Goal: Task Accomplishment & Management: Use online tool/utility

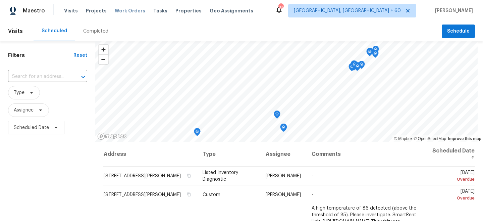
click at [129, 12] on span "Work Orders" at bounding box center [130, 10] width 31 height 7
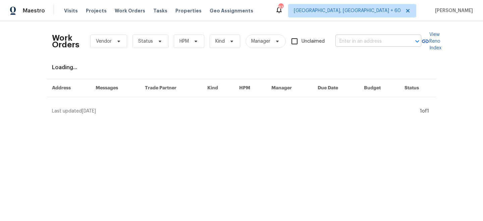
click at [352, 41] on input "text" at bounding box center [368, 41] width 67 height 10
paste input "160 Hickory Course [GEOGRAPHIC_DATA]"
type input "160 Hickory Course [GEOGRAPHIC_DATA]"
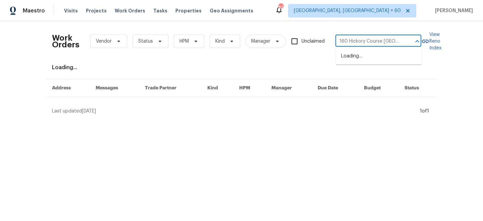
scroll to position [0, 32]
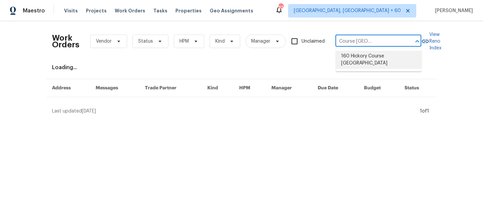
click at [373, 58] on li "160 Hickory Course [GEOGRAPHIC_DATA]" at bounding box center [379, 60] width 86 height 18
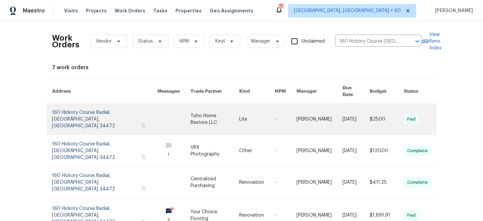
click at [191, 114] on link at bounding box center [215, 119] width 49 height 31
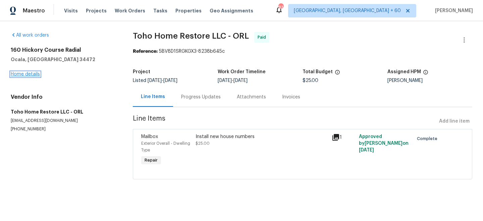
click at [21, 74] on link "Home details" at bounding box center [25, 74] width 29 height 5
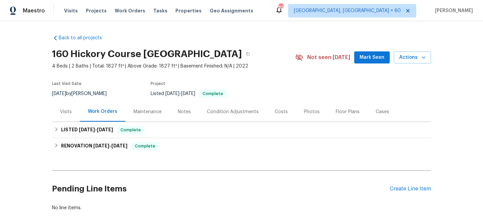
click at [140, 117] on div "Maintenance" at bounding box center [147, 112] width 44 height 20
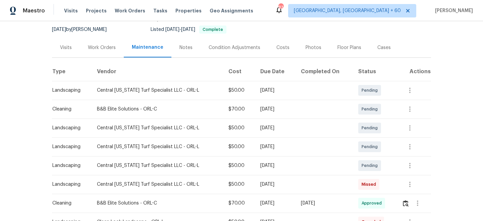
scroll to position [71, 0]
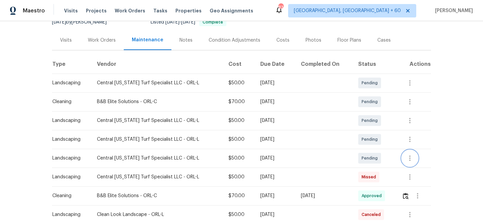
click at [414, 157] on icon "button" at bounding box center [410, 158] width 8 height 8
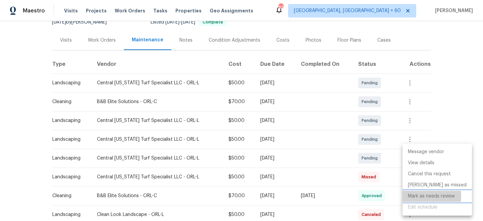
click at [427, 196] on li "Mark as needs review" at bounding box center [437, 196] width 69 height 11
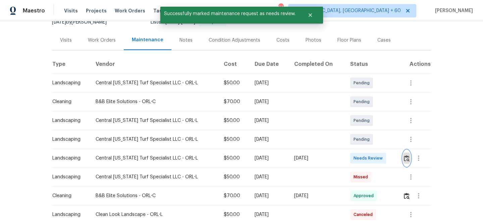
click at [407, 160] on img "button" at bounding box center [407, 158] width 6 height 6
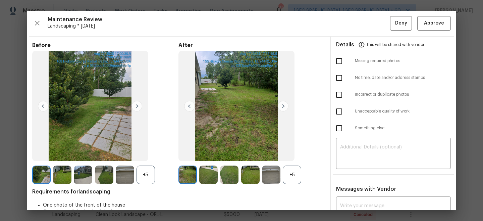
click at [283, 105] on img at bounding box center [283, 106] width 11 height 11
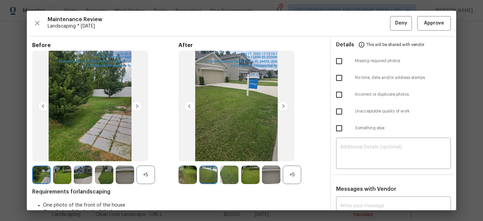
click at [283, 105] on img at bounding box center [283, 106] width 11 height 11
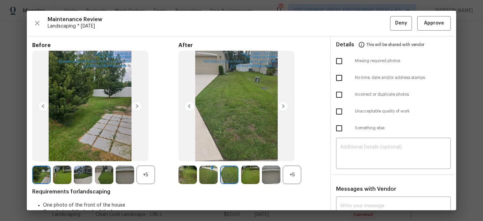
click at [283, 105] on img at bounding box center [283, 106] width 11 height 11
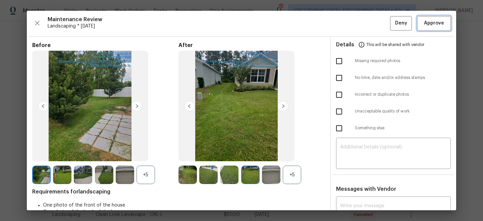
click at [434, 23] on span "Approve" at bounding box center [434, 23] width 20 height 8
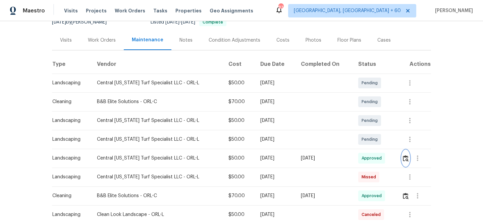
scroll to position [0, 0]
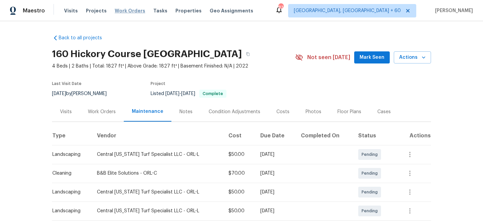
click at [127, 13] on span "Work Orders" at bounding box center [130, 10] width 31 height 7
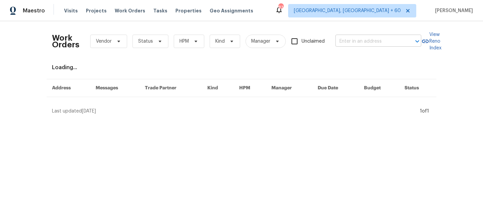
click at [357, 45] on input "text" at bounding box center [368, 41] width 67 height 10
paste input "[STREET_ADDRESS]"
type input "[STREET_ADDRESS]"
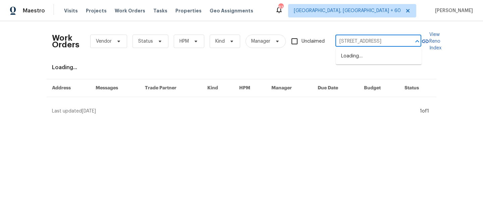
scroll to position [0, 11]
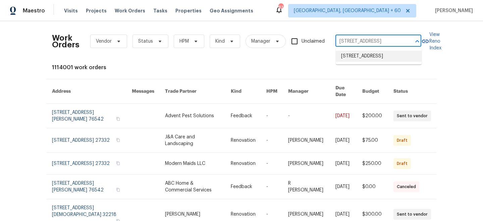
click at [367, 57] on li "[STREET_ADDRESS]" at bounding box center [379, 56] width 86 height 11
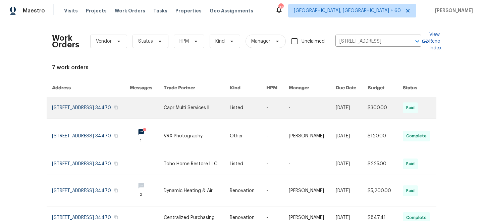
click at [177, 118] on link at bounding box center [197, 107] width 66 height 21
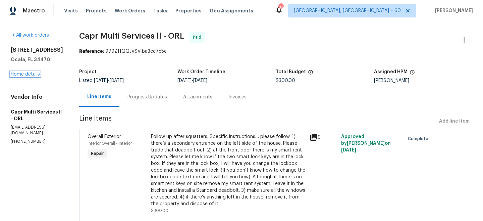
click at [18, 76] on link "Home details" at bounding box center [25, 74] width 29 height 5
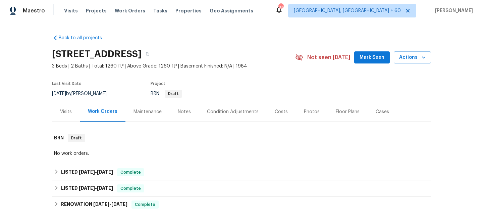
click at [139, 115] on div "Maintenance" at bounding box center [147, 112] width 44 height 20
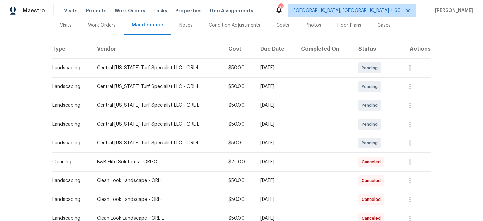
scroll to position [94, 0]
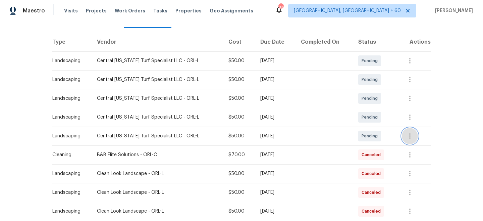
click at [410, 137] on icon "button" at bounding box center [410, 136] width 8 height 8
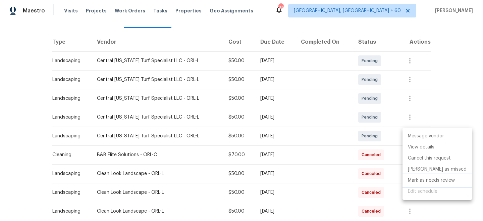
click at [426, 179] on li "Mark as needs review" at bounding box center [437, 180] width 69 height 11
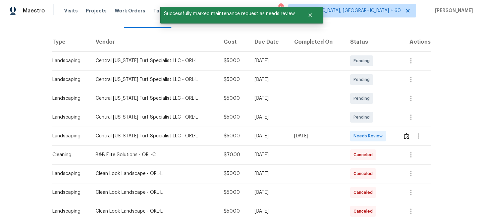
click at [418, 116] on div "Message vendor View details Edit schedule" at bounding box center [241, 110] width 483 height 221
click at [409, 118] on icon "button" at bounding box center [411, 117] width 8 height 8
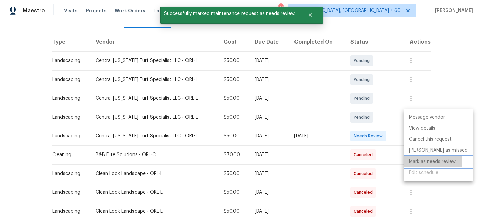
click at [424, 161] on li "Mark as needs review" at bounding box center [438, 161] width 69 height 11
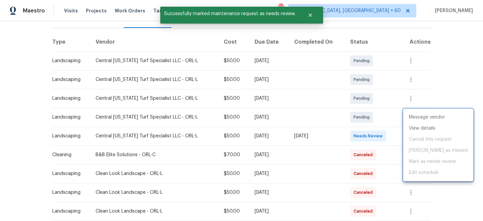
click at [458, 60] on div at bounding box center [241, 110] width 483 height 221
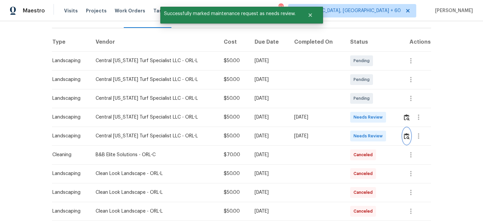
click at [409, 137] on img "button" at bounding box center [407, 136] width 6 height 6
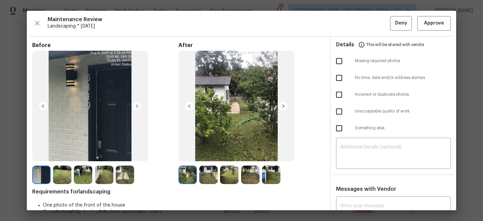
click at [205, 175] on img at bounding box center [208, 174] width 18 height 18
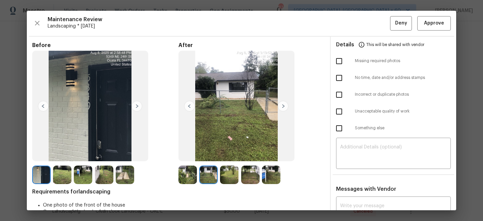
click at [225, 176] on img at bounding box center [229, 174] width 18 height 18
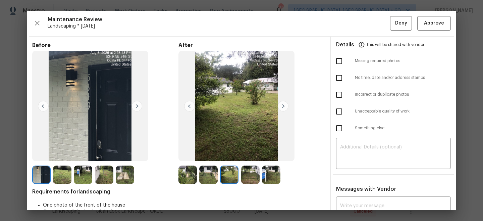
click at [242, 177] on img at bounding box center [250, 174] width 18 height 18
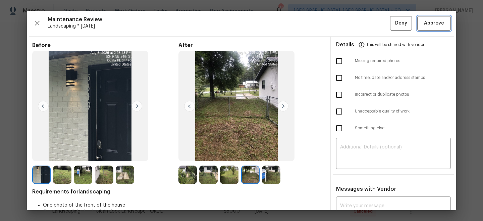
click at [438, 27] on span "Approve" at bounding box center [434, 23] width 20 height 8
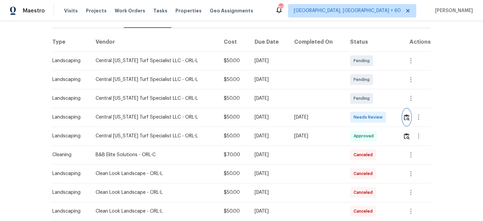
click at [407, 118] on img "button" at bounding box center [407, 117] width 6 height 6
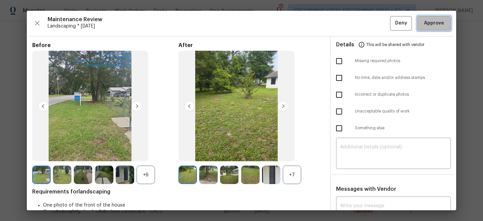
click at [438, 26] on span "Approve" at bounding box center [434, 23] width 20 height 8
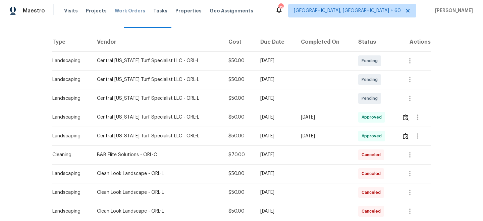
click at [127, 11] on span "Work Orders" at bounding box center [130, 10] width 31 height 7
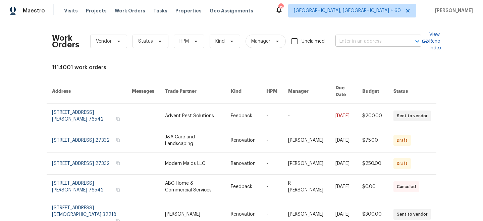
click at [370, 40] on input "text" at bounding box center [368, 41] width 67 height 10
paste input "[STREET_ADDRESS]"
type input "[STREET_ADDRESS]"
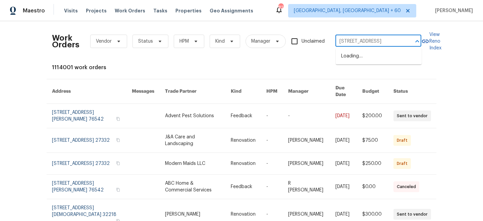
scroll to position [0, 25]
click at [363, 57] on li "[STREET_ADDRESS]" at bounding box center [379, 56] width 86 height 11
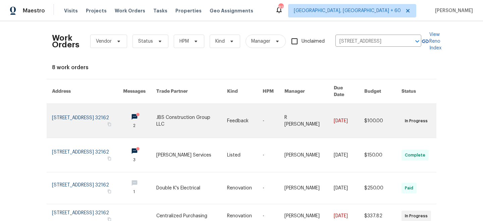
click at [244, 114] on link at bounding box center [245, 121] width 36 height 34
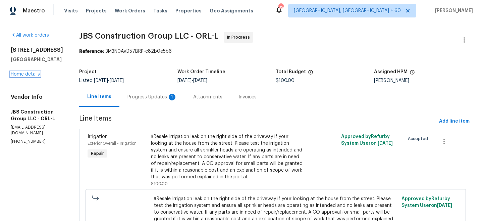
click at [25, 74] on link "Home details" at bounding box center [25, 74] width 29 height 5
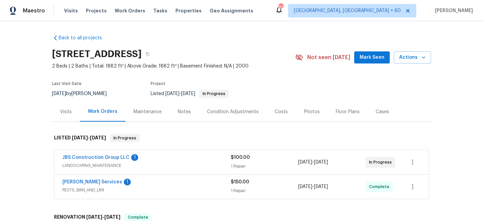
click at [231, 161] on div "$100.00 1 Repair" at bounding box center [264, 162] width 67 height 16
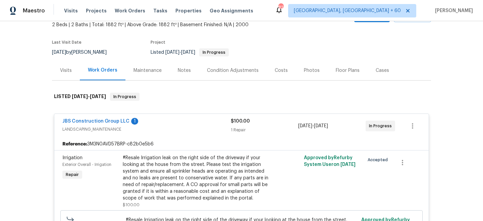
scroll to position [43, 0]
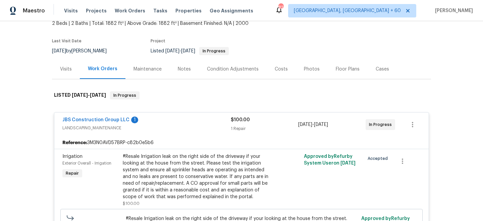
click at [152, 73] on div "Maintenance" at bounding box center [147, 69] width 44 height 20
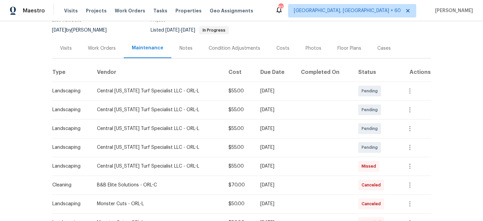
scroll to position [63, 0]
click at [411, 147] on icon "button" at bounding box center [409, 147] width 1 height 5
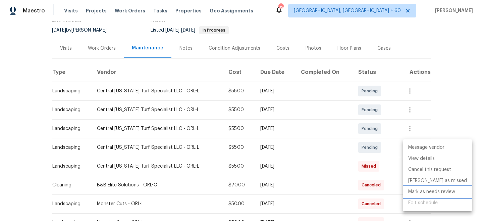
click at [425, 192] on li "Mark as needs review" at bounding box center [437, 191] width 69 height 11
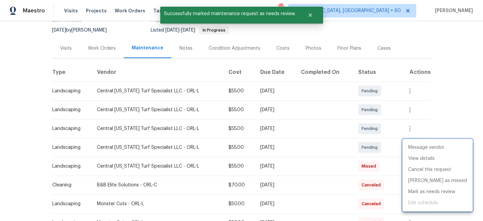
click at [448, 89] on div at bounding box center [241, 110] width 483 height 221
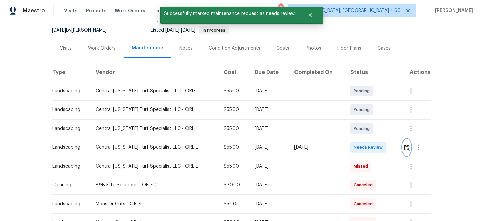
click at [406, 146] on img "button" at bounding box center [407, 147] width 6 height 6
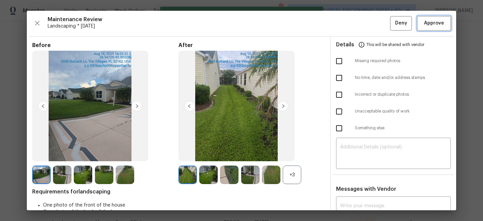
click at [432, 25] on span "Approve" at bounding box center [434, 23] width 20 height 8
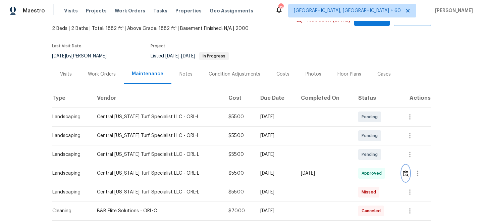
scroll to position [0, 0]
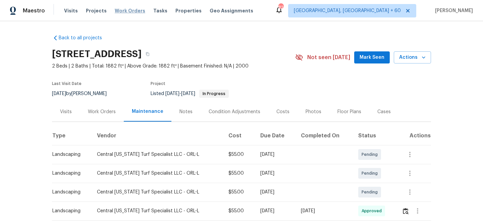
click at [126, 13] on span "Work Orders" at bounding box center [130, 10] width 31 height 7
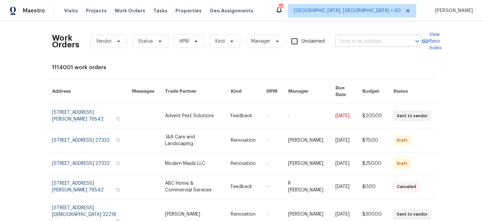
click at [351, 38] on input "text" at bounding box center [368, 41] width 67 height 10
paste input "[STREET_ADDRESS]"
type input "[STREET_ADDRESS]"
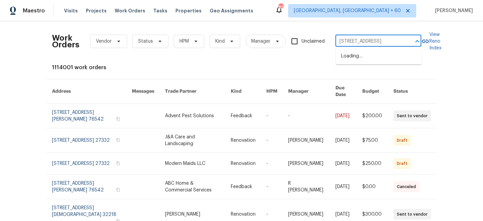
scroll to position [0, 13]
click at [370, 58] on li "[STREET_ADDRESS]" at bounding box center [379, 56] width 86 height 11
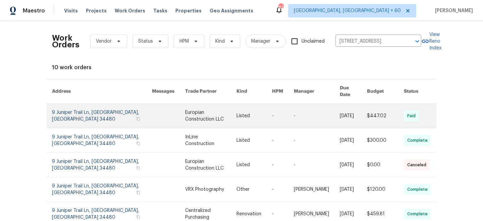
click at [209, 112] on link at bounding box center [210, 116] width 51 height 24
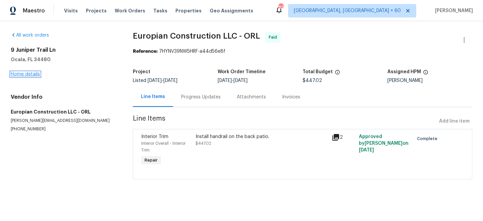
click at [30, 76] on link "Home details" at bounding box center [25, 74] width 29 height 5
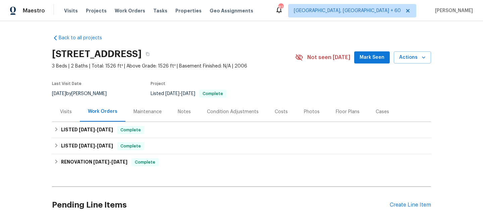
click at [153, 112] on div "Maintenance" at bounding box center [148, 111] width 28 height 7
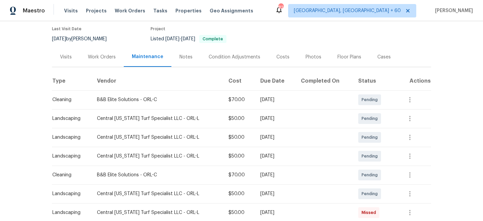
scroll to position [58, 0]
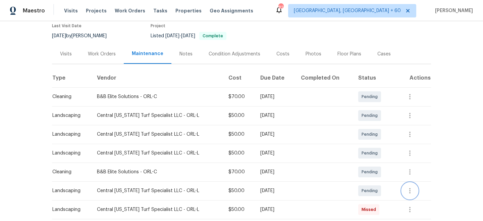
click at [409, 185] on button "button" at bounding box center [410, 191] width 16 height 16
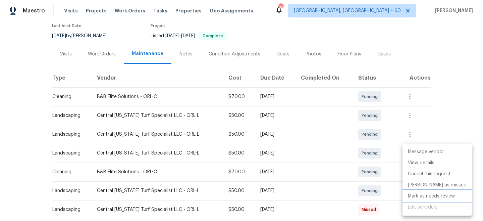
click at [430, 196] on li "Mark as needs review" at bounding box center [437, 196] width 69 height 11
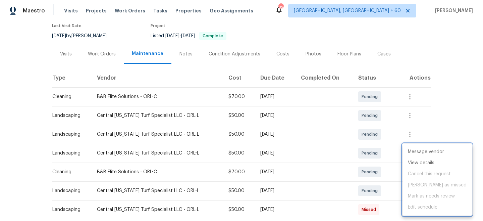
click at [442, 103] on div at bounding box center [241, 110] width 483 height 221
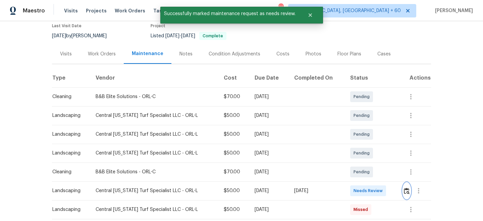
click at [406, 189] on img "button" at bounding box center [407, 191] width 6 height 6
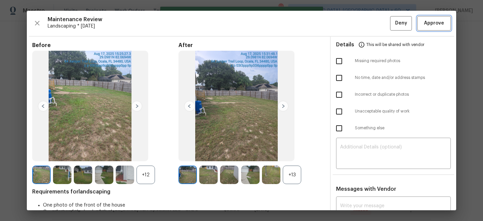
click at [439, 24] on span "Approve" at bounding box center [434, 23] width 20 height 8
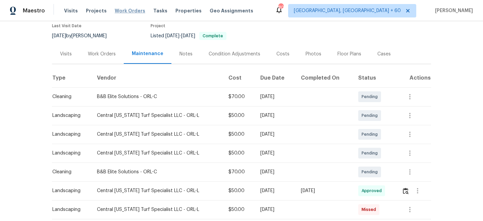
click at [125, 9] on span "Work Orders" at bounding box center [130, 10] width 31 height 7
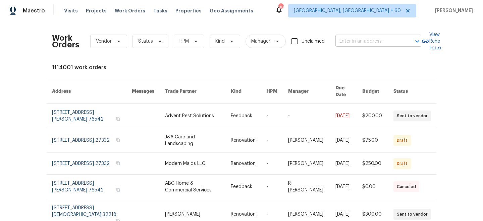
click at [375, 39] on input "text" at bounding box center [368, 41] width 67 height 10
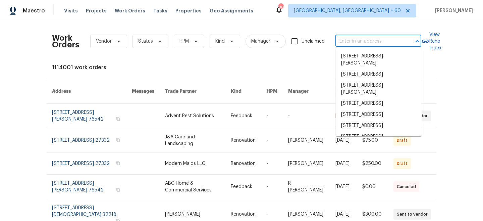
paste input "[STREET_ADDRESS]"
type input "[STREET_ADDRESS]"
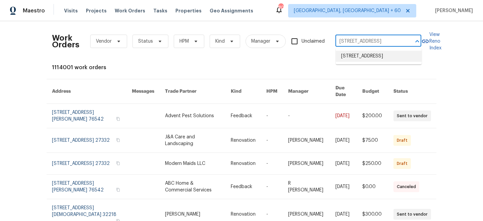
click at [372, 60] on li "[STREET_ADDRESS]" at bounding box center [379, 56] width 86 height 11
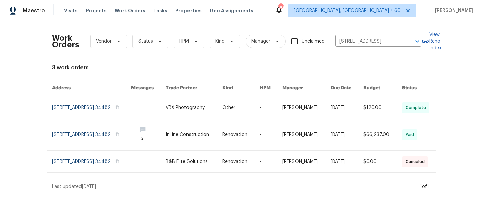
click at [217, 113] on link at bounding box center [194, 107] width 57 height 21
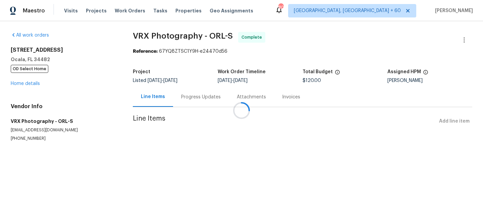
click at [27, 76] on div "[STREET_ADDRESS] OD Select Home Home details" at bounding box center [64, 67] width 106 height 40
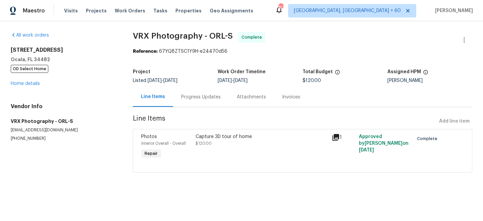
click at [27, 87] on div "[STREET_ADDRESS] OD Select Home Home details" at bounding box center [64, 67] width 106 height 40
click at [24, 84] on link "Home details" at bounding box center [25, 83] width 29 height 5
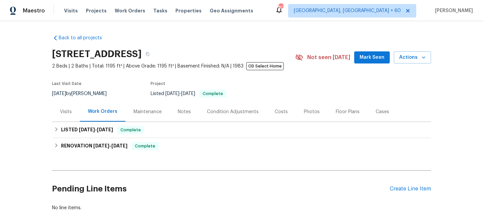
click at [146, 114] on div "Maintenance" at bounding box center [148, 111] width 28 height 7
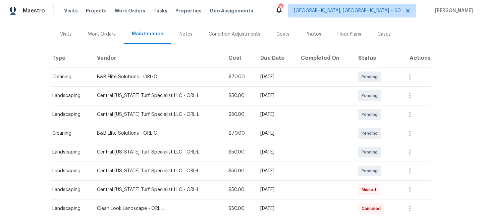
scroll to position [82, 0]
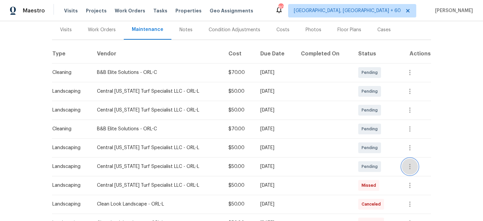
click at [408, 168] on icon "button" at bounding box center [410, 166] width 8 height 8
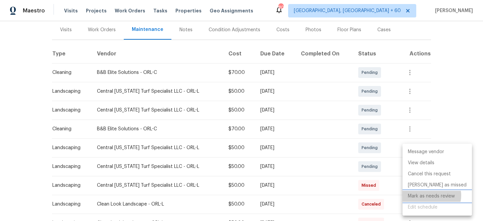
click at [431, 195] on li "Mark as needs review" at bounding box center [437, 196] width 69 height 11
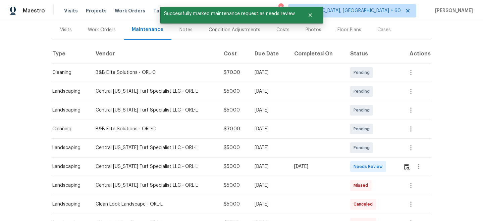
click at [452, 116] on div "Message vendor View details Edit schedule" at bounding box center [241, 110] width 483 height 221
click at [409, 167] on img "button" at bounding box center [407, 166] width 6 height 6
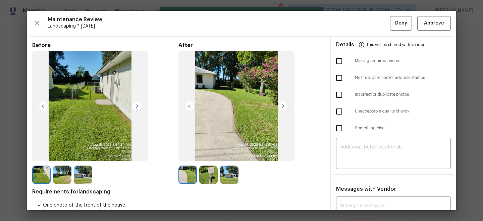
click at [209, 175] on img at bounding box center [208, 174] width 18 height 18
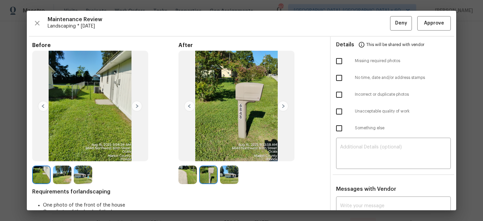
click at [210, 172] on img at bounding box center [208, 174] width 18 height 18
click at [233, 175] on img at bounding box center [229, 174] width 18 height 18
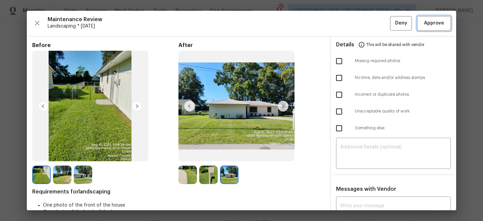
click at [438, 22] on span "Approve" at bounding box center [434, 23] width 20 height 8
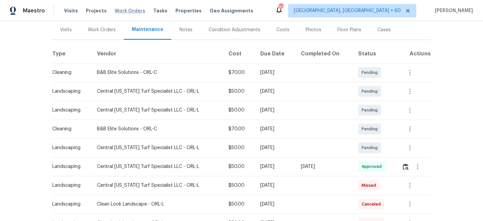
click at [123, 13] on span "Work Orders" at bounding box center [130, 10] width 31 height 7
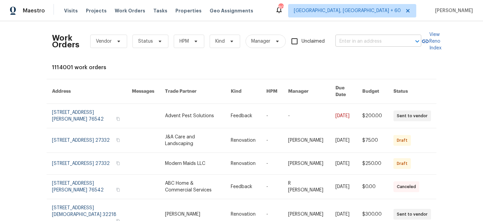
click at [358, 36] on div "Work Orders Vendor Status HPM Kind Manager Unclaimed ​" at bounding box center [236, 42] width 369 height 30
click at [364, 43] on input "text" at bounding box center [368, 41] width 67 height 10
paste input "[STREET_ADDRESS][PERSON_NAME]"
type input "[STREET_ADDRESS][PERSON_NAME]"
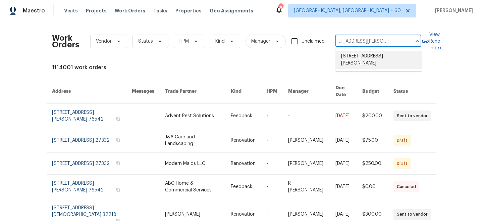
click at [368, 58] on li "[STREET_ADDRESS][PERSON_NAME]" at bounding box center [379, 60] width 86 height 18
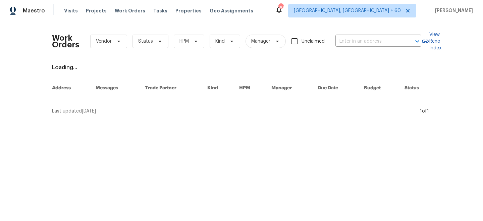
type input "[STREET_ADDRESS][PERSON_NAME]"
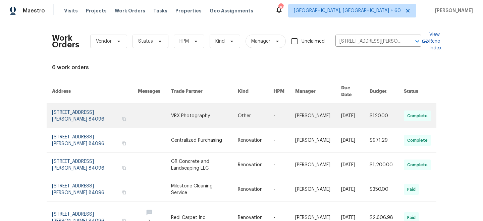
click at [206, 113] on link at bounding box center [204, 116] width 67 height 24
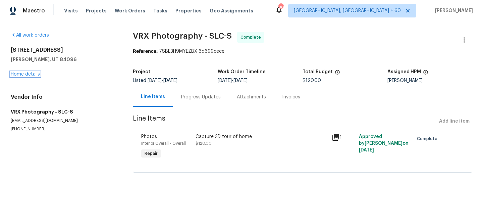
click at [27, 74] on link "Home details" at bounding box center [25, 74] width 29 height 5
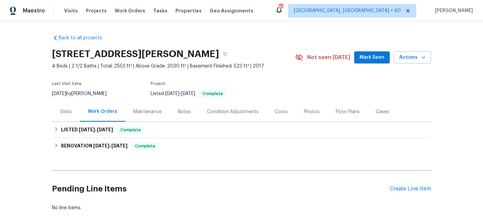
click at [147, 111] on div "Maintenance" at bounding box center [148, 111] width 28 height 7
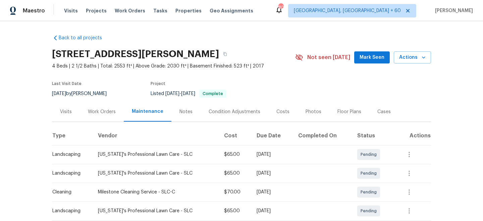
scroll to position [51, 0]
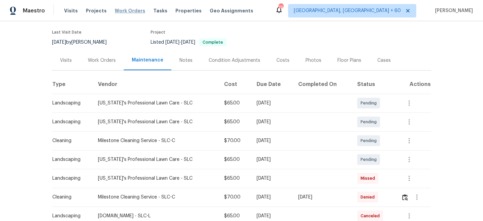
click at [126, 11] on span "Work Orders" at bounding box center [130, 10] width 31 height 7
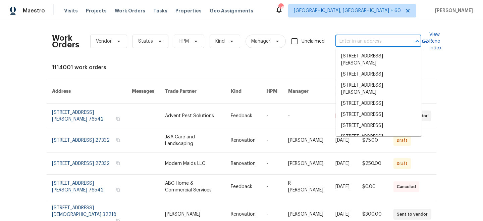
click at [389, 45] on input "text" at bounding box center [368, 41] width 67 height 10
paste input "[STREET_ADDRESS]"
type input "[STREET_ADDRESS]"
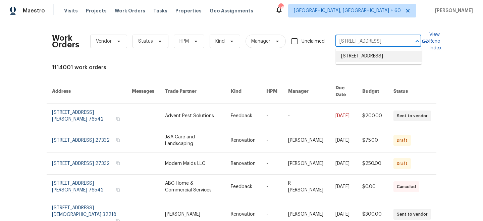
click at [378, 59] on li "[STREET_ADDRESS]" at bounding box center [379, 56] width 86 height 11
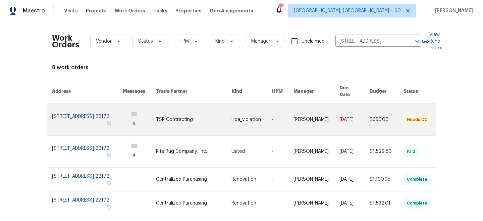
click at [238, 112] on link at bounding box center [251, 120] width 40 height 32
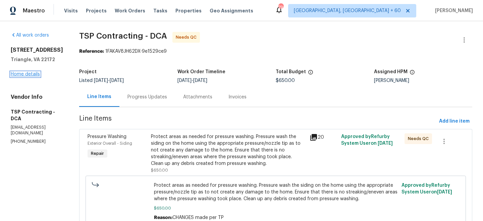
click at [20, 75] on link "Home details" at bounding box center [25, 74] width 29 height 5
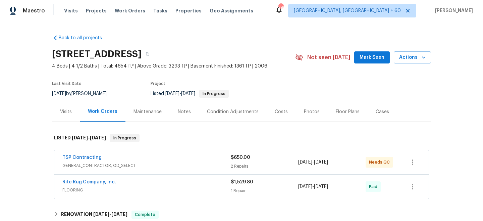
click at [153, 108] on div "Maintenance" at bounding box center [148, 111] width 28 height 7
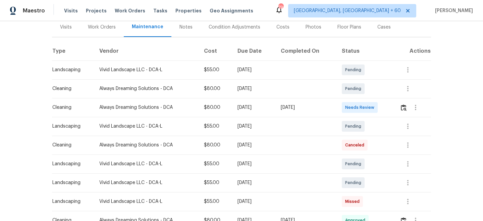
scroll to position [88, 0]
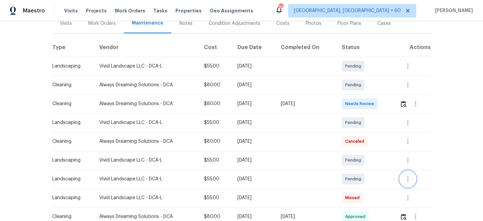
click at [411, 176] on icon "button" at bounding box center [408, 179] width 8 height 8
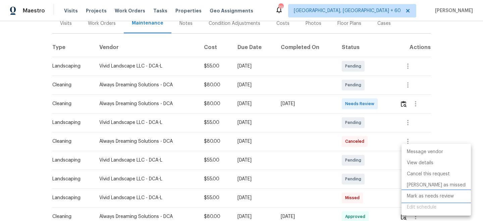
click at [425, 196] on li "Mark as needs review" at bounding box center [436, 196] width 69 height 11
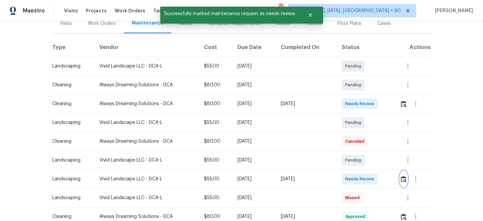
click at [405, 177] on img "button" at bounding box center [404, 179] width 6 height 6
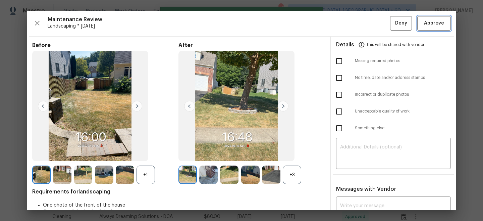
click at [430, 24] on span "Approve" at bounding box center [434, 23] width 20 height 8
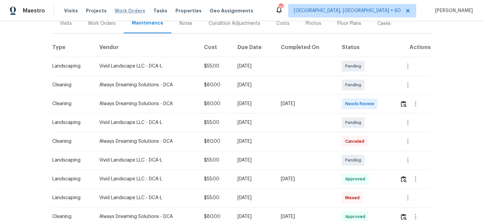
click at [121, 11] on span "Work Orders" at bounding box center [130, 10] width 31 height 7
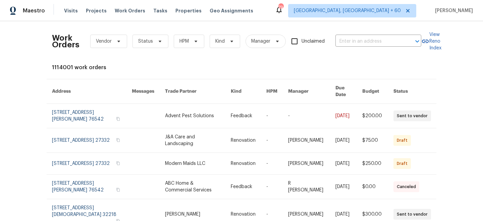
click at [362, 47] on div "Work Orders Vendor Status HPM Kind Manager Unclaimed ​" at bounding box center [236, 42] width 369 height 30
click at [358, 40] on input "text" at bounding box center [368, 41] width 67 height 10
paste input "[STREET_ADDRESS][PERSON_NAME]"
type input "[STREET_ADDRESS][PERSON_NAME]"
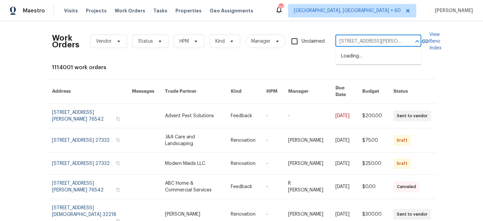
scroll to position [0, 28]
click at [363, 59] on li "[STREET_ADDRESS][PERSON_NAME]" at bounding box center [379, 60] width 86 height 18
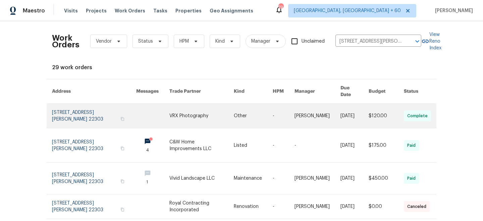
click at [226, 116] on link at bounding box center [201, 116] width 64 height 24
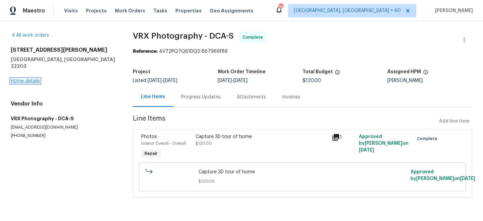
click at [27, 79] on link "Home details" at bounding box center [25, 81] width 29 height 5
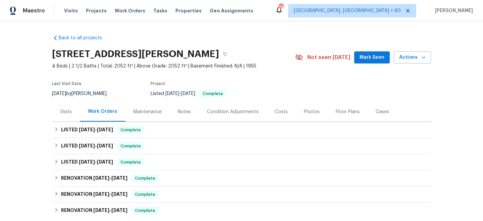
click at [144, 104] on div "Maintenance" at bounding box center [147, 112] width 44 height 20
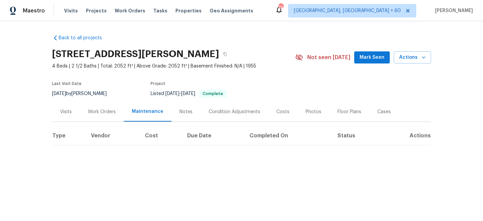
click at [147, 108] on div "Maintenance" at bounding box center [148, 112] width 48 height 20
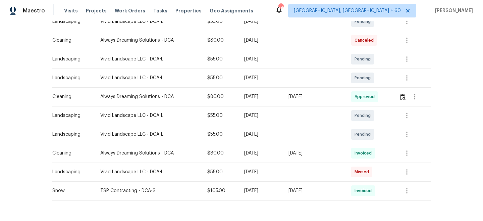
scroll to position [151, 0]
click at [410, 135] on icon "button" at bounding box center [407, 135] width 8 height 8
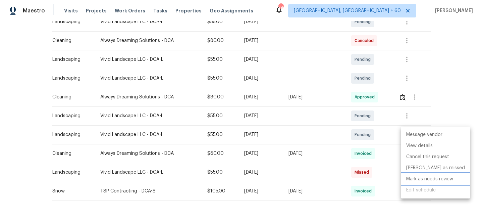
click at [423, 177] on li "Mark as needs review" at bounding box center [435, 178] width 69 height 11
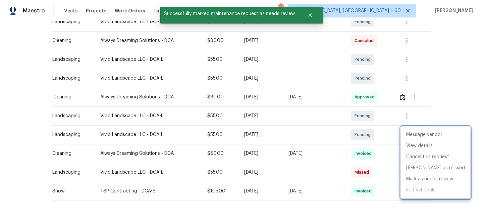
click at [442, 111] on div at bounding box center [241, 110] width 483 height 221
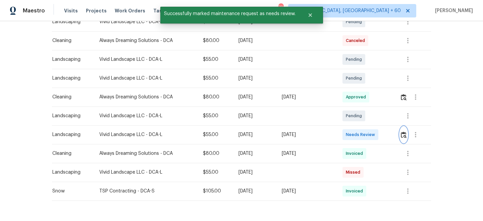
click at [405, 135] on img "button" at bounding box center [404, 135] width 6 height 6
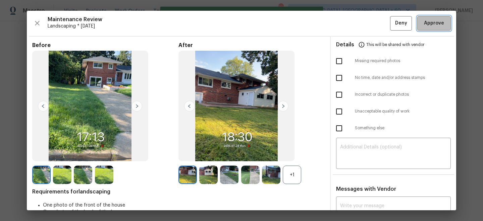
click at [432, 26] on span "Approve" at bounding box center [434, 23] width 20 height 8
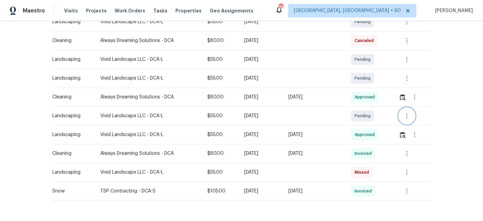
click at [411, 116] on icon "button" at bounding box center [407, 116] width 8 height 8
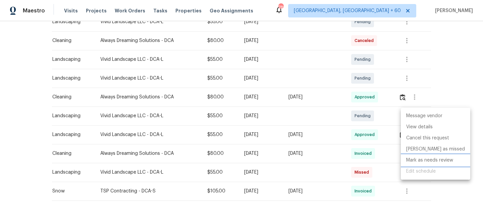
click at [421, 158] on li "Mark as needs review" at bounding box center [435, 160] width 69 height 11
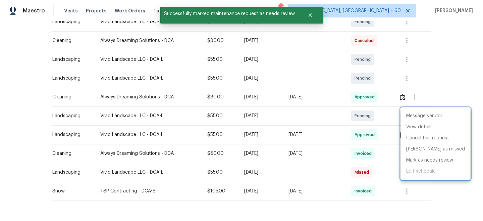
click at [455, 78] on div at bounding box center [241, 110] width 483 height 221
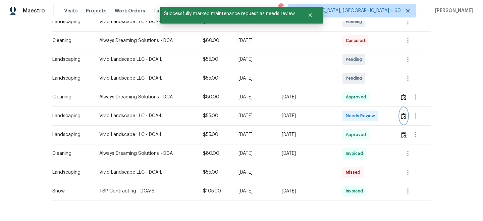
click at [405, 115] on img "button" at bounding box center [404, 116] width 6 height 6
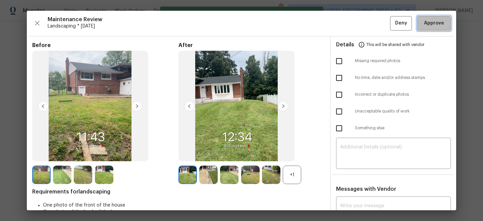
click at [434, 24] on span "Approve" at bounding box center [434, 23] width 20 height 8
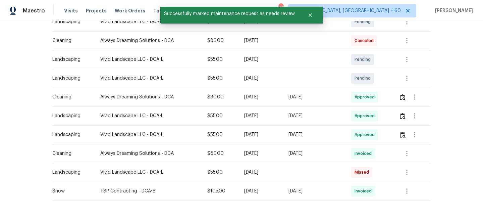
click at [444, 95] on div "Back to all projects [STREET_ADDRESS][PERSON_NAME] 4 Beds | 2 1/2 Baths | Total…" at bounding box center [241, 121] width 483 height 200
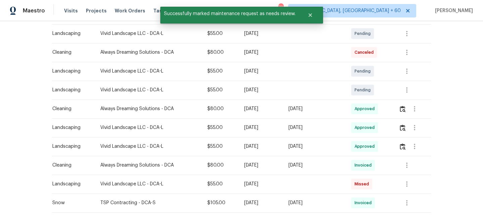
scroll to position [137, 0]
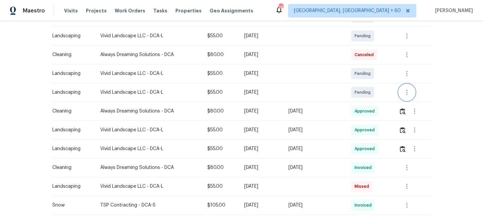
click at [411, 92] on icon "button" at bounding box center [407, 92] width 8 height 8
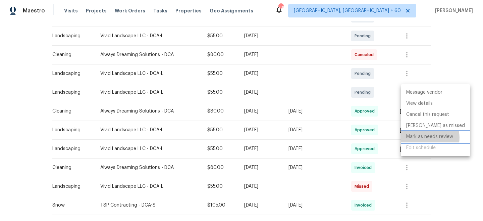
click at [424, 138] on li "Mark as needs review" at bounding box center [435, 136] width 69 height 11
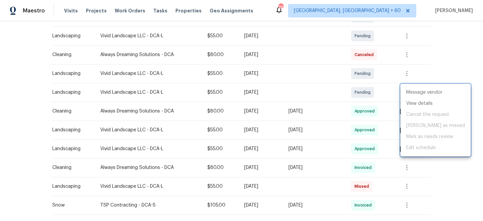
click at [455, 70] on div at bounding box center [241, 110] width 483 height 221
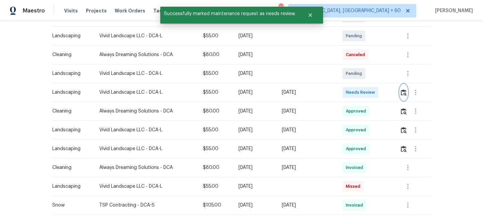
click at [403, 93] on img "button" at bounding box center [404, 92] width 6 height 6
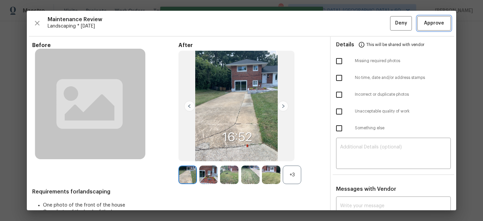
click at [431, 23] on span "Approve" at bounding box center [434, 23] width 20 height 8
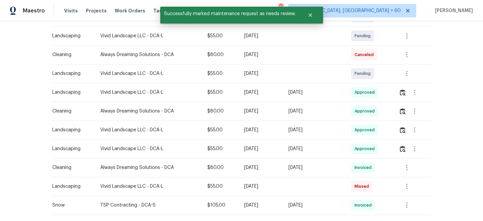
click at [437, 84] on div "Back to all projects [STREET_ADDRESS][PERSON_NAME] 4 Beds | 2 1/2 Baths | Total…" at bounding box center [241, 121] width 483 height 200
click at [410, 74] on icon "button" at bounding box center [407, 73] width 8 height 8
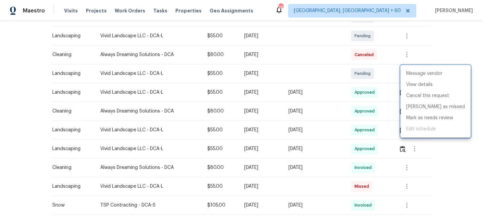
click at [448, 48] on div at bounding box center [241, 110] width 483 height 221
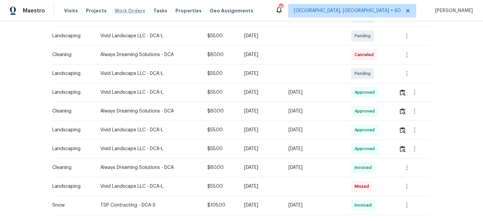
click at [132, 8] on span "Work Orders" at bounding box center [130, 10] width 31 height 7
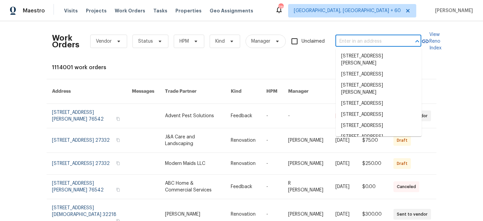
click at [349, 41] on input "text" at bounding box center [368, 41] width 67 height 10
paste input "[STREET_ADDRESS][PERSON_NAME]"
type input "[STREET_ADDRESS][PERSON_NAME]"
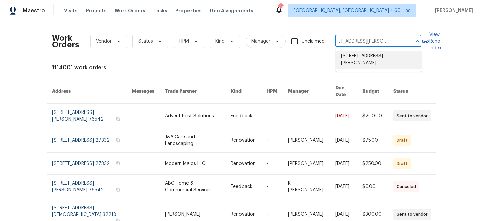
click at [369, 61] on li "[STREET_ADDRESS][PERSON_NAME]" at bounding box center [379, 60] width 86 height 18
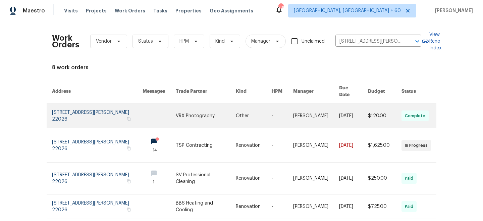
click at [198, 110] on link at bounding box center [206, 116] width 60 height 24
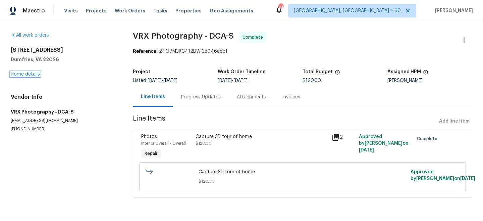
click at [23, 73] on link "Home details" at bounding box center [25, 74] width 29 height 5
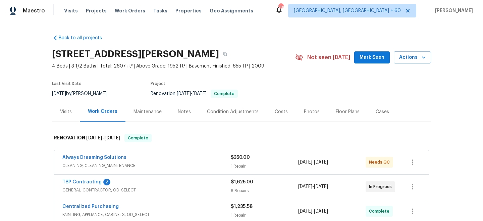
click at [153, 114] on div "Maintenance" at bounding box center [148, 111] width 28 height 7
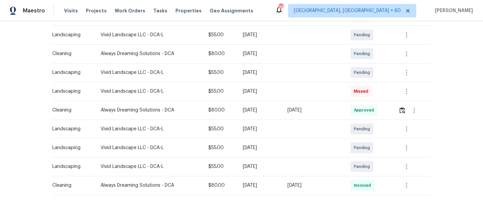
scroll to position [162, 0]
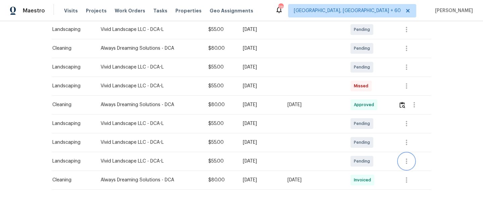
click at [411, 161] on icon "button" at bounding box center [407, 161] width 8 height 8
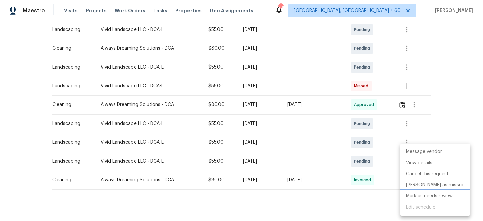
click at [428, 194] on li "Mark as needs review" at bounding box center [435, 196] width 69 height 11
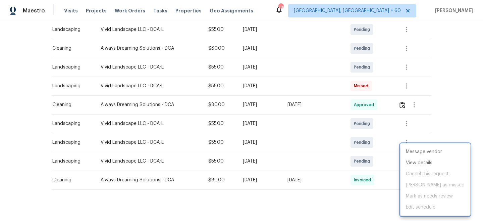
click at [451, 112] on div at bounding box center [241, 110] width 483 height 221
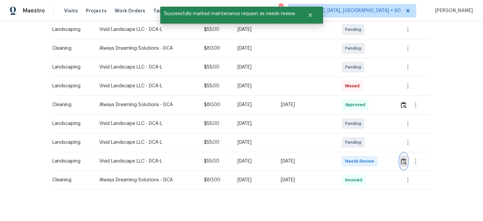
click at [404, 159] on img "button" at bounding box center [404, 161] width 6 height 6
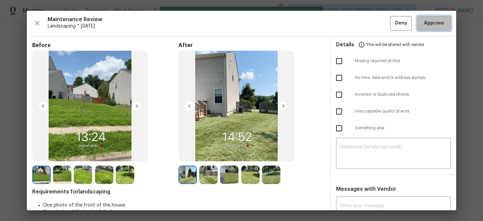
click at [432, 23] on span "Approve" at bounding box center [434, 23] width 20 height 8
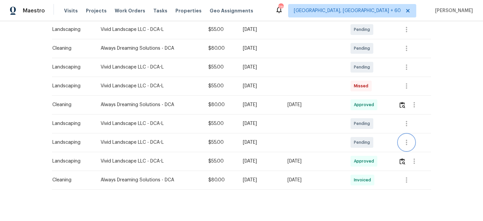
click at [407, 139] on icon "button" at bounding box center [407, 142] width 8 height 8
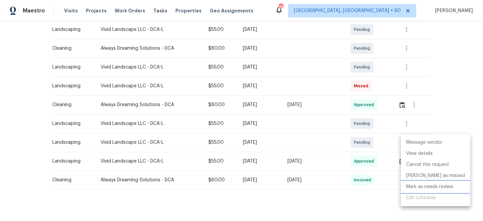
click at [415, 185] on li "Mark as needs review" at bounding box center [435, 186] width 69 height 11
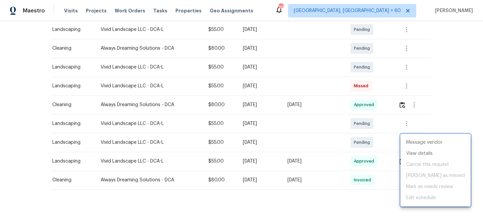
click at [445, 100] on div at bounding box center [241, 110] width 483 height 221
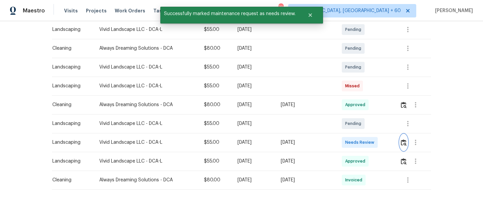
click at [406, 142] on img "button" at bounding box center [404, 142] width 6 height 6
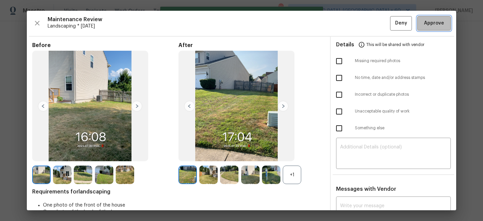
click at [436, 27] on span "Approve" at bounding box center [434, 23] width 20 height 8
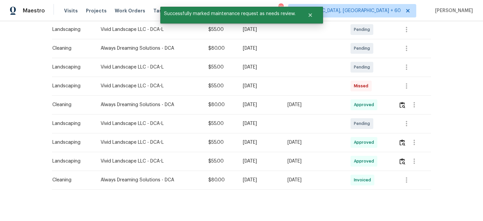
click at [443, 120] on div "Back to all projects [STREET_ADDRESS] 4 Beds | 3 1/2 Baths | Total: 2607 ft² | …" at bounding box center [241, 121] width 483 height 200
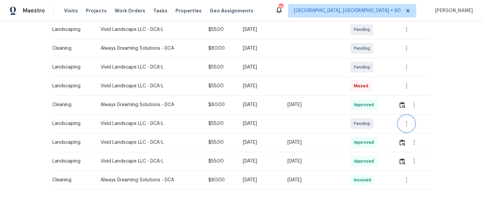
click at [410, 122] on icon "button" at bounding box center [407, 123] width 8 height 8
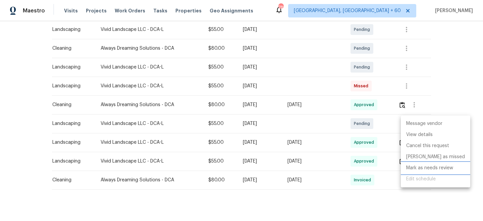
click at [422, 168] on li "Mark as needs review" at bounding box center [435, 167] width 69 height 11
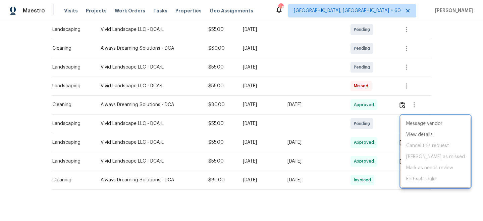
click at [456, 53] on div at bounding box center [241, 110] width 483 height 221
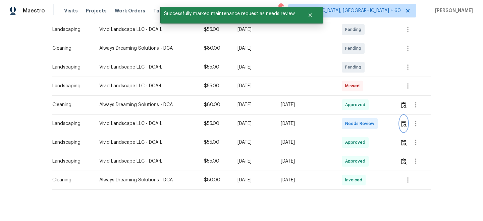
click at [406, 123] on img "button" at bounding box center [404, 123] width 6 height 6
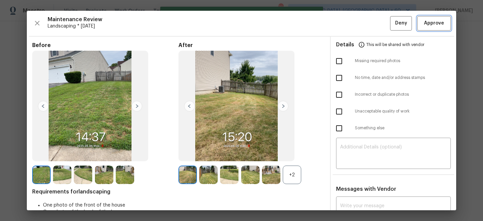
click at [437, 22] on span "Approve" at bounding box center [434, 23] width 20 height 8
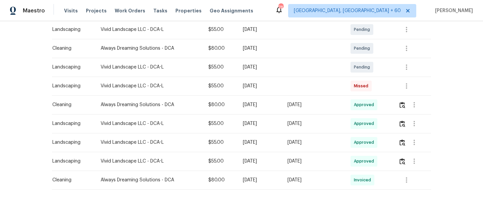
drag, startPoint x: 126, startPoint y: 11, endPoint x: 216, endPoint y: 18, distance: 90.5
click at [126, 11] on span "Work Orders" at bounding box center [130, 10] width 31 height 7
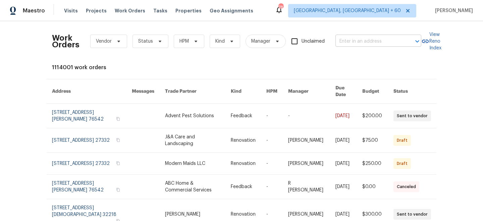
click at [365, 39] on input "text" at bounding box center [368, 41] width 67 height 10
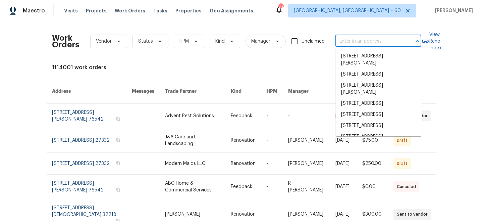
paste input "[STREET_ADDRESS]"
type input "[STREET_ADDRESS]"
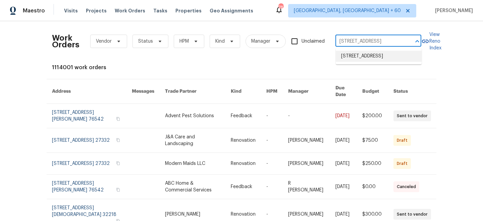
click at [367, 59] on li "[STREET_ADDRESS]" at bounding box center [379, 56] width 86 height 11
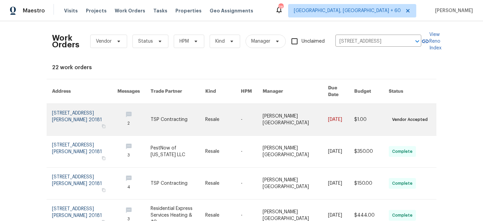
click at [232, 111] on link at bounding box center [223, 120] width 36 height 32
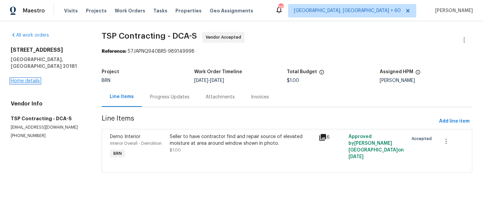
click at [23, 79] on link "Home details" at bounding box center [25, 81] width 29 height 5
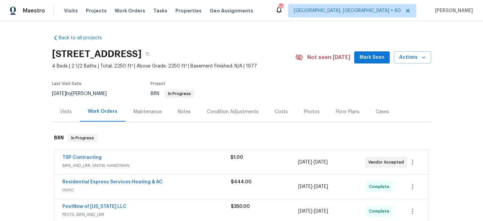
click at [148, 110] on div "Maintenance" at bounding box center [148, 111] width 28 height 7
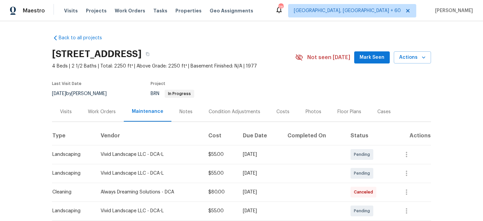
scroll to position [96, 0]
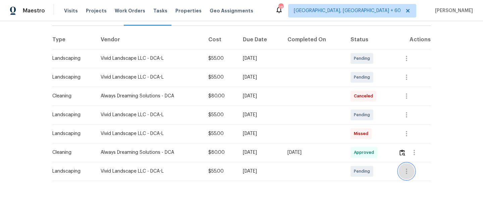
click at [411, 175] on button "button" at bounding box center [407, 171] width 16 height 16
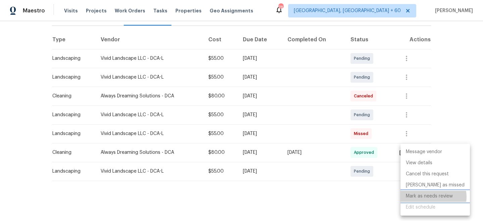
click at [433, 197] on li "Mark as needs review" at bounding box center [435, 196] width 69 height 11
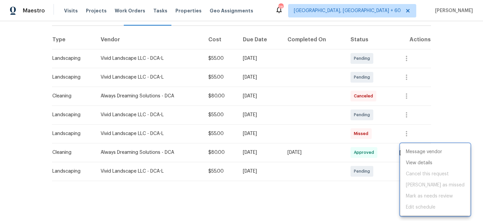
click at [445, 81] on div at bounding box center [241, 110] width 483 height 221
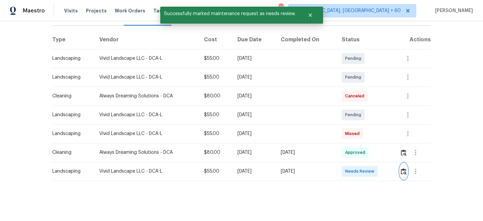
click at [404, 171] on img "button" at bounding box center [404, 171] width 6 height 6
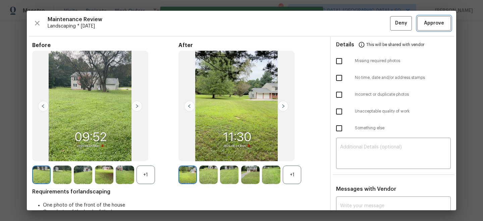
click at [437, 20] on span "Approve" at bounding box center [434, 23] width 20 height 8
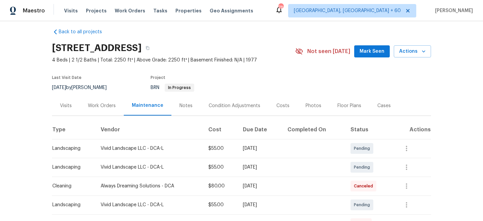
scroll to position [0, 0]
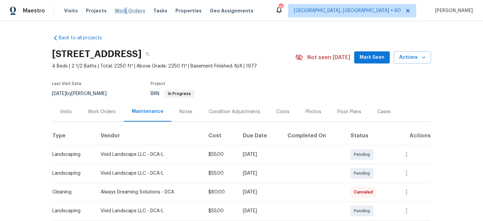
click at [120, 9] on span "Work Orders" at bounding box center [130, 10] width 31 height 7
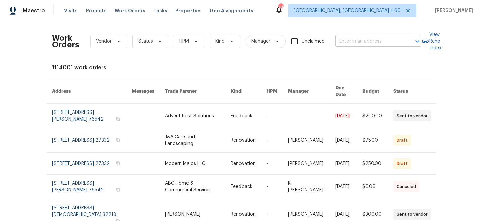
click at [381, 39] on input "text" at bounding box center [368, 41] width 67 height 10
paste input "[STREET_ADDRESS]"
type input "[STREET_ADDRESS]"
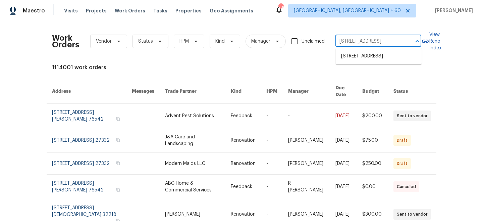
scroll to position [0, 26]
click at [377, 55] on li "[STREET_ADDRESS]" at bounding box center [379, 56] width 86 height 11
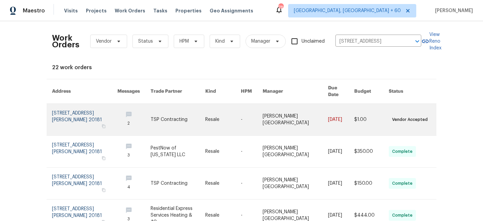
click at [188, 117] on link at bounding box center [178, 120] width 55 height 32
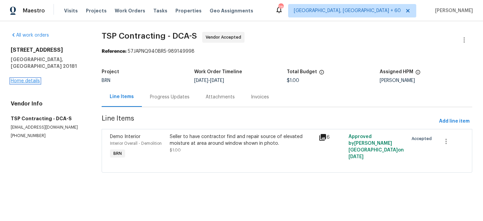
click at [20, 79] on link "Home details" at bounding box center [25, 81] width 29 height 5
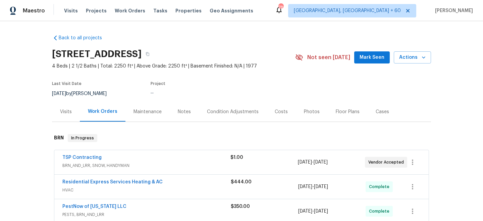
click at [154, 113] on div "Maintenance" at bounding box center [148, 111] width 28 height 7
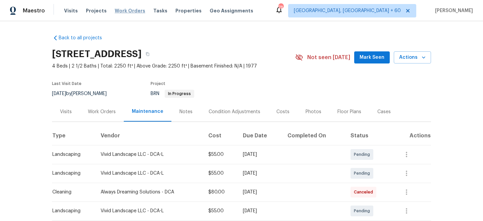
click at [115, 12] on span "Work Orders" at bounding box center [130, 10] width 31 height 7
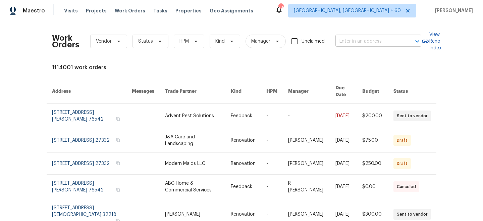
click at [366, 46] on input "text" at bounding box center [368, 41] width 67 height 10
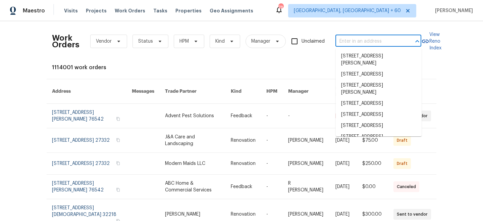
paste input "[STREET_ADDRESS][PERSON_NAME]"
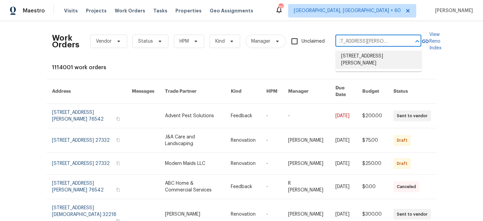
type input "[STREET_ADDRESS][PERSON_NAME]"
click at [367, 56] on li "[STREET_ADDRESS][PERSON_NAME]" at bounding box center [379, 60] width 86 height 18
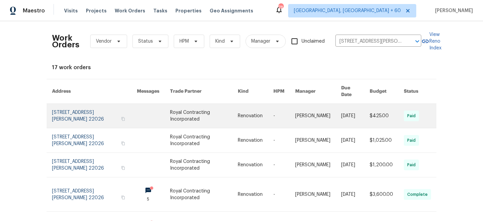
click at [191, 115] on link at bounding box center [204, 116] width 68 height 24
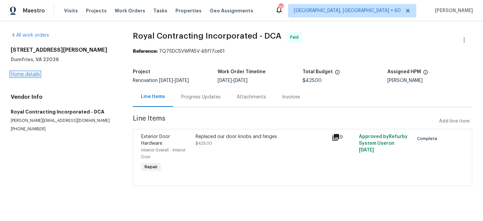
click at [25, 74] on link "Home details" at bounding box center [25, 74] width 29 height 5
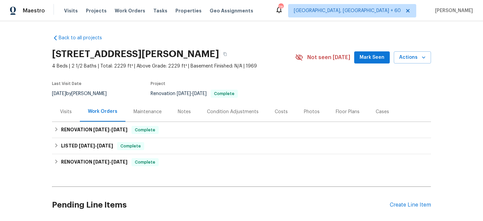
click at [162, 113] on div "Maintenance" at bounding box center [147, 112] width 44 height 20
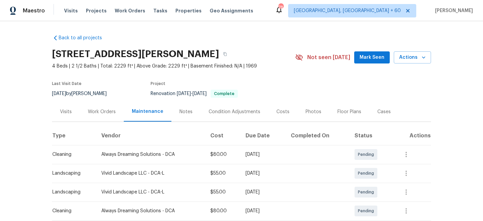
scroll to position [115, 0]
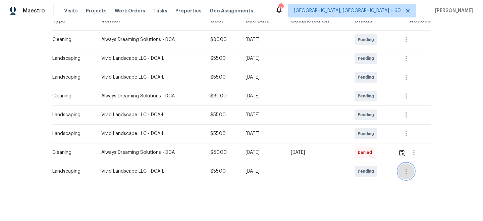
click at [407, 170] on icon "button" at bounding box center [406, 170] width 1 height 5
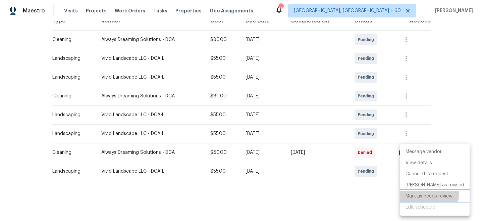
click at [423, 194] on li "Mark as needs review" at bounding box center [434, 196] width 69 height 11
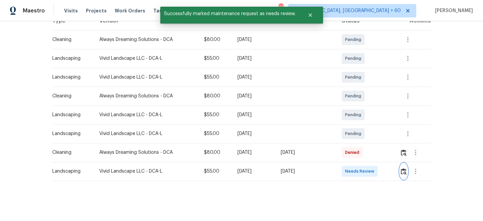
click at [403, 173] on img "button" at bounding box center [404, 171] width 6 height 6
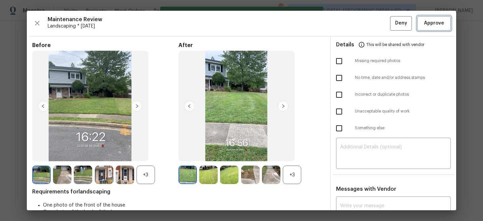
click at [435, 24] on span "Approve" at bounding box center [434, 23] width 20 height 8
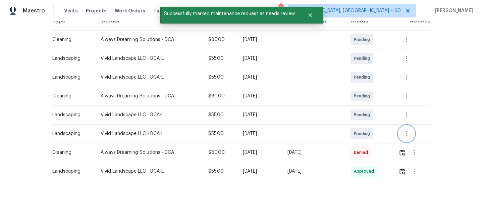
click at [410, 134] on icon "button" at bounding box center [407, 133] width 8 height 8
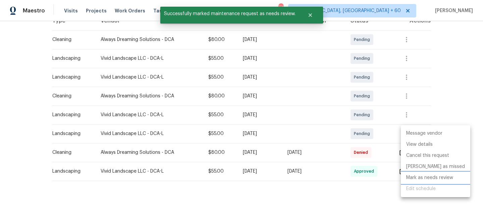
click at [428, 177] on li "Mark as needs review" at bounding box center [435, 177] width 69 height 11
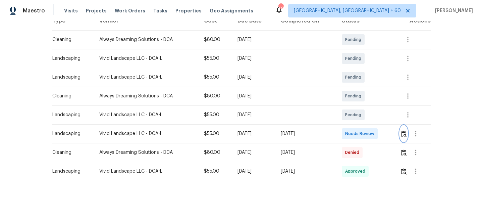
click at [404, 133] on img "button" at bounding box center [404, 134] width 6 height 6
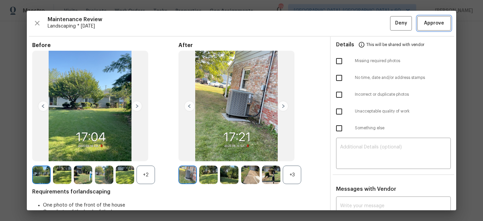
click at [439, 21] on span "Approve" at bounding box center [434, 23] width 20 height 8
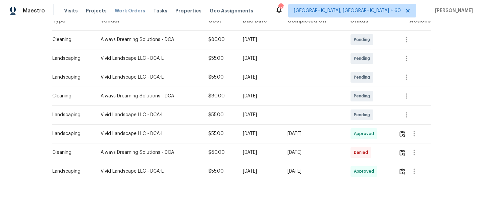
click at [115, 12] on span "Work Orders" at bounding box center [130, 10] width 31 height 7
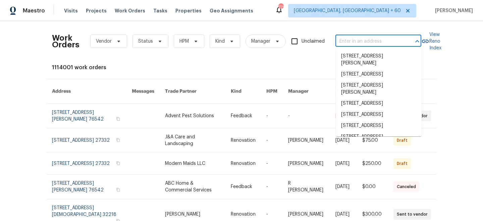
click at [355, 39] on input "text" at bounding box center [368, 41] width 67 height 10
paste input "[STREET_ADDRESS]"
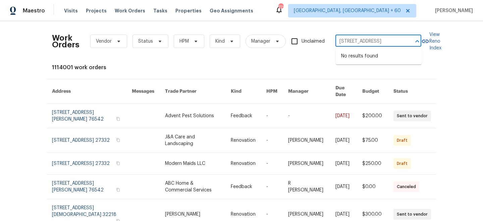
scroll to position [0, 39]
drag, startPoint x: 342, startPoint y: 40, endPoint x: 411, endPoint y: 41, distance: 69.5
click at [411, 41] on div "[STREET_ADDRESS] ​" at bounding box center [378, 41] width 86 height 10
type input "[STREET_ADDRESS]"
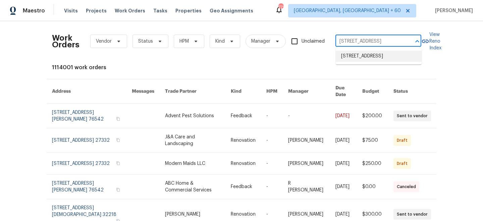
click at [377, 57] on li "[STREET_ADDRESS]" at bounding box center [379, 56] width 86 height 11
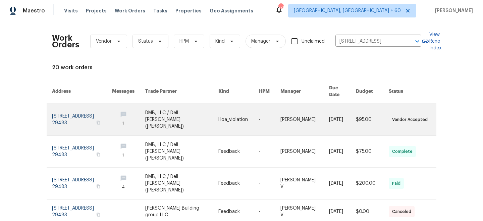
click at [211, 115] on link at bounding box center [181, 120] width 73 height 32
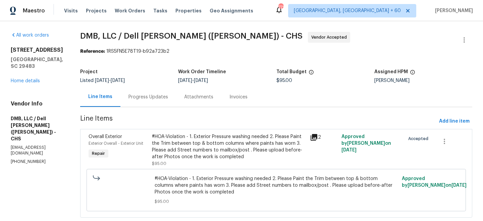
click at [312, 137] on icon at bounding box center [314, 137] width 8 height 8
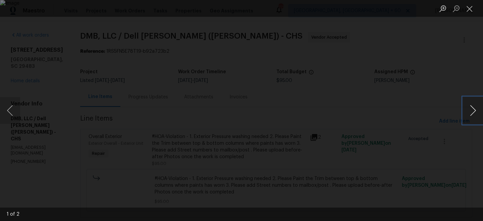
click at [469, 108] on button "Next image" at bounding box center [473, 110] width 20 height 27
click at [396, 68] on div "Lightbox" at bounding box center [241, 110] width 483 height 221
